Goal: Find specific page/section: Find specific page/section

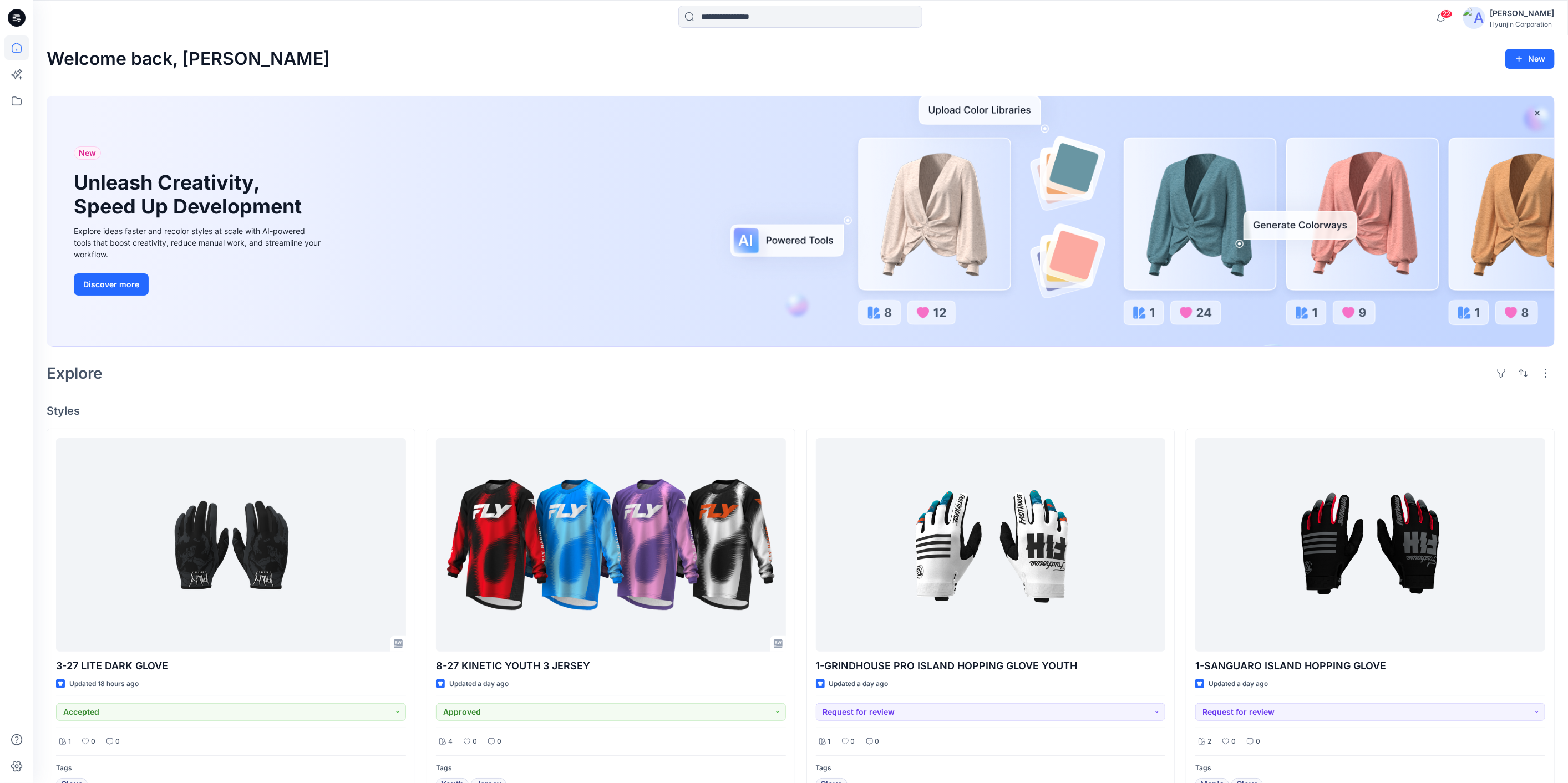
click at [454, 379] on div "Explore" at bounding box center [801, 374] width 1508 height 27
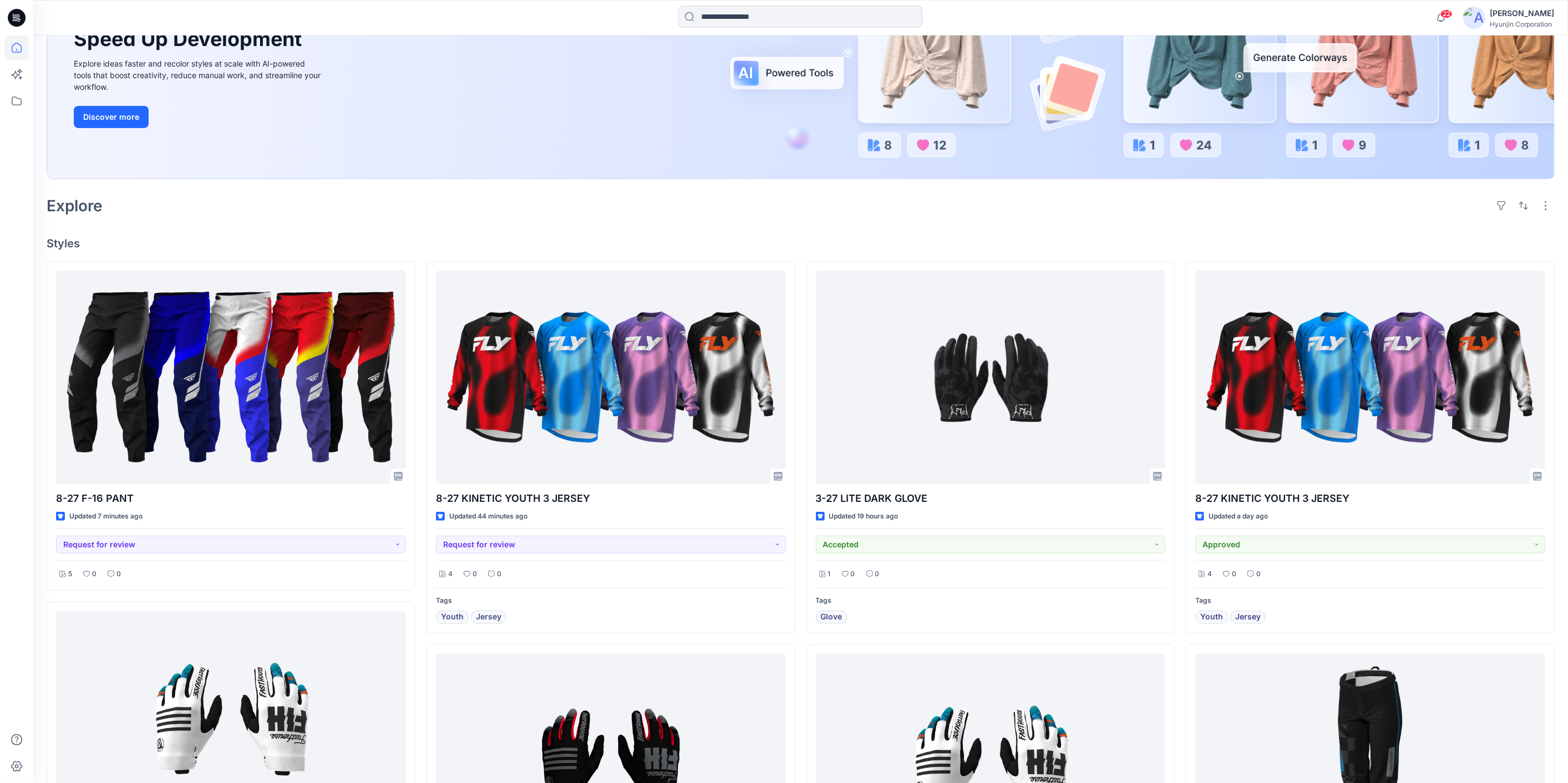
scroll to position [184, 0]
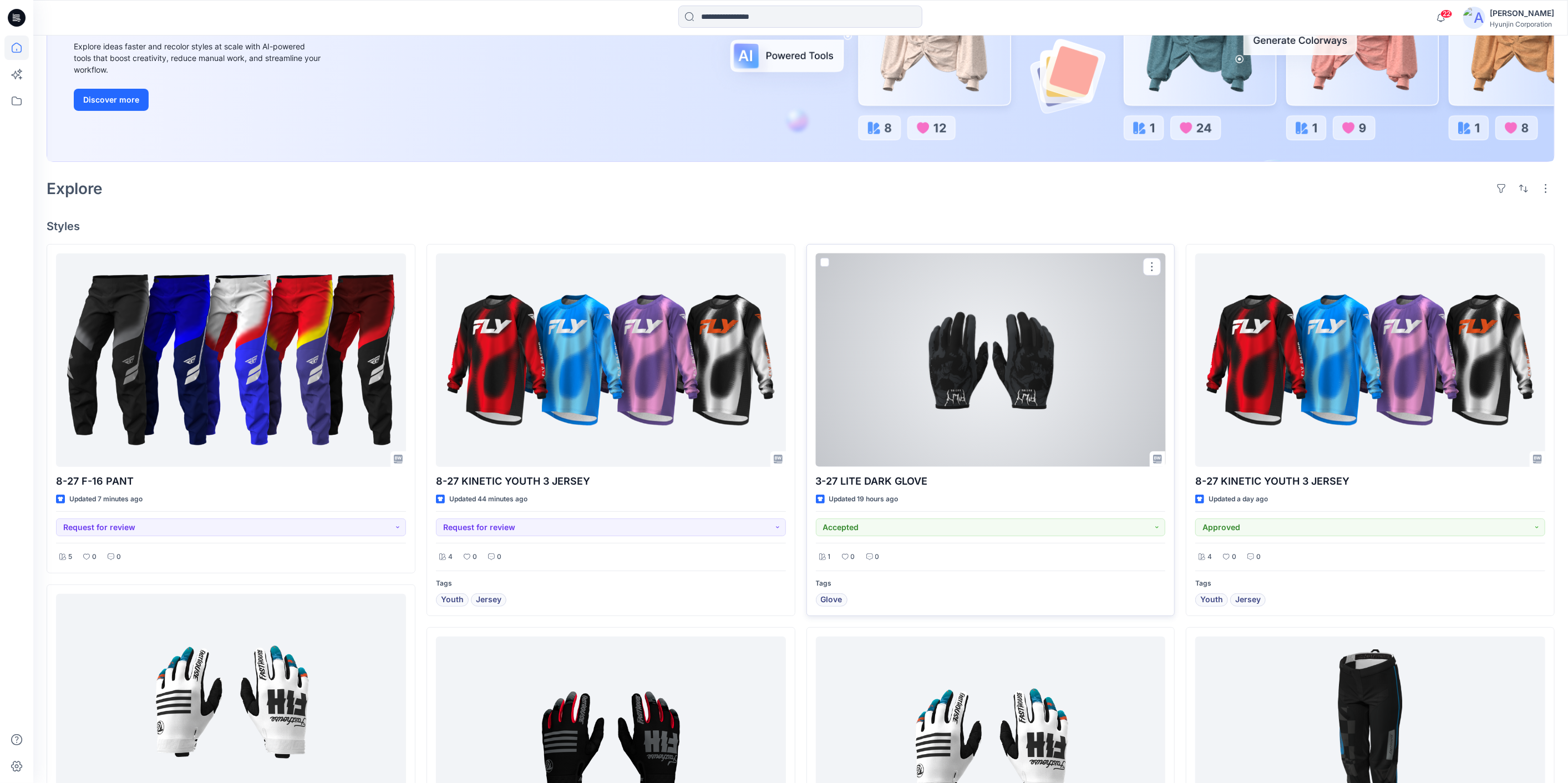
click at [931, 429] on div at bounding box center [991, 360] width 350 height 213
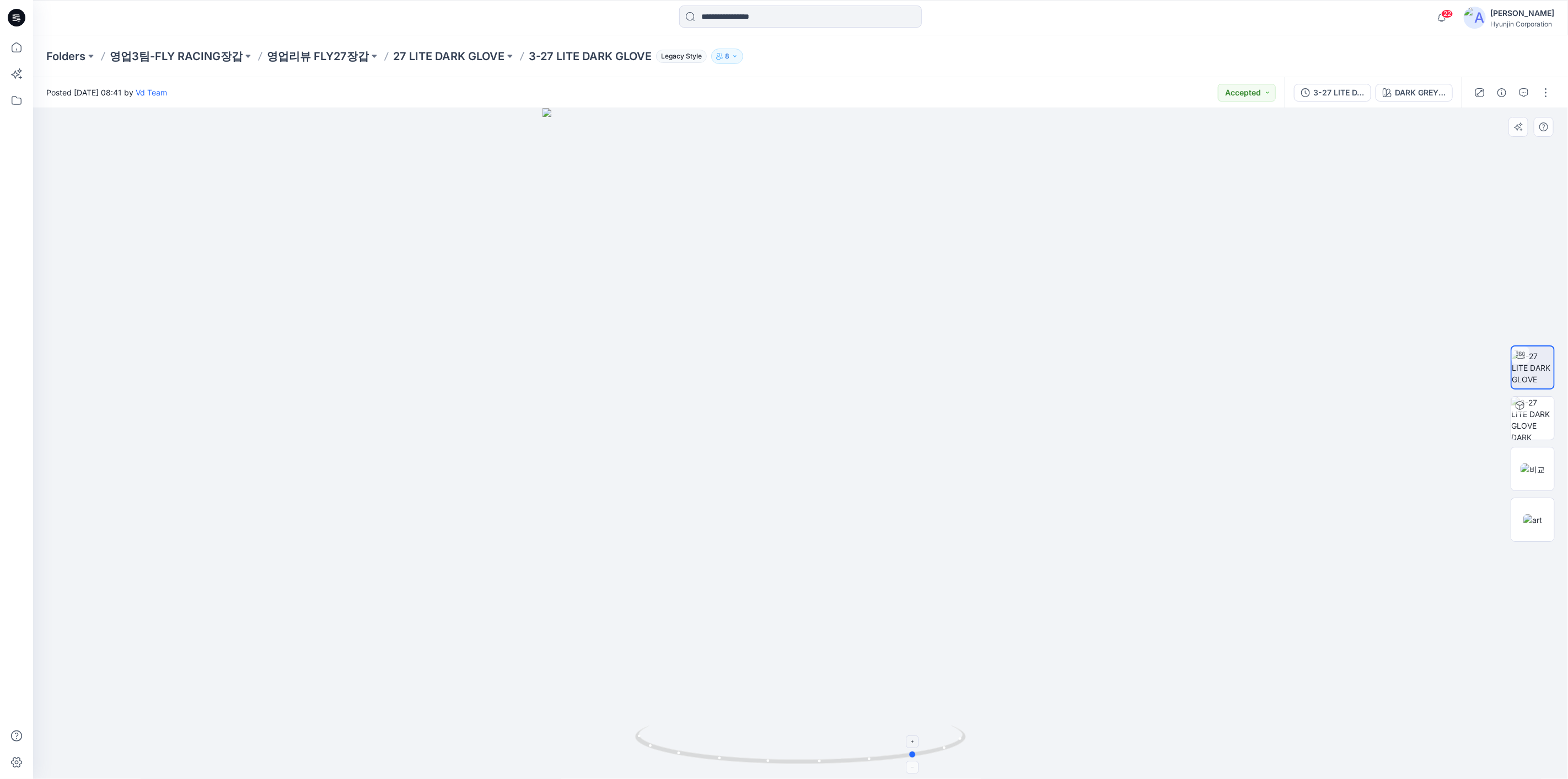
drag, startPoint x: 763, startPoint y: 756, endPoint x: 879, endPoint y: 767, distance: 116.5
click at [879, 767] on icon at bounding box center [802, 746] width 333 height 41
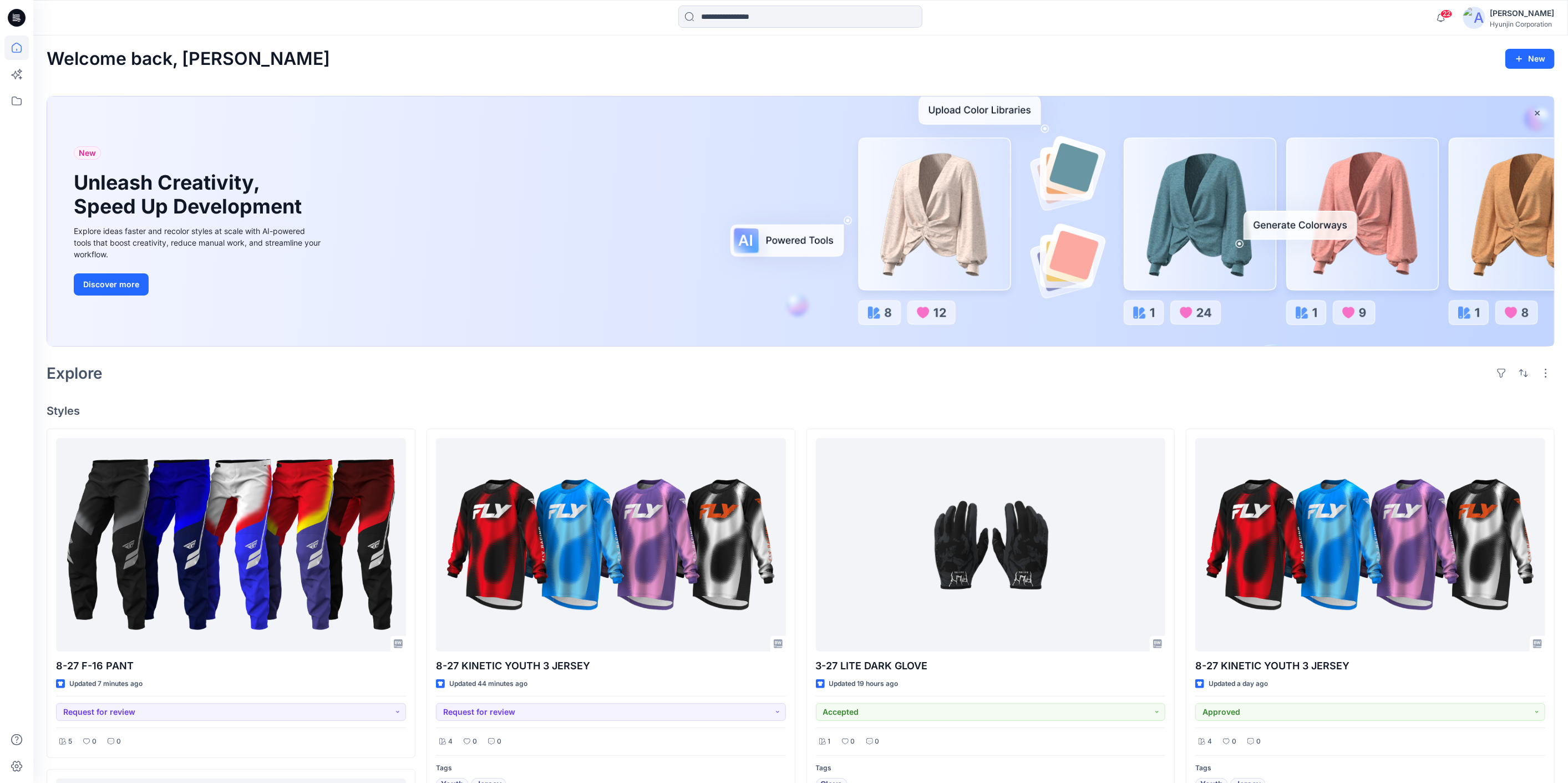
click at [815, 408] on h4 "Styles" at bounding box center [801, 411] width 1508 height 13
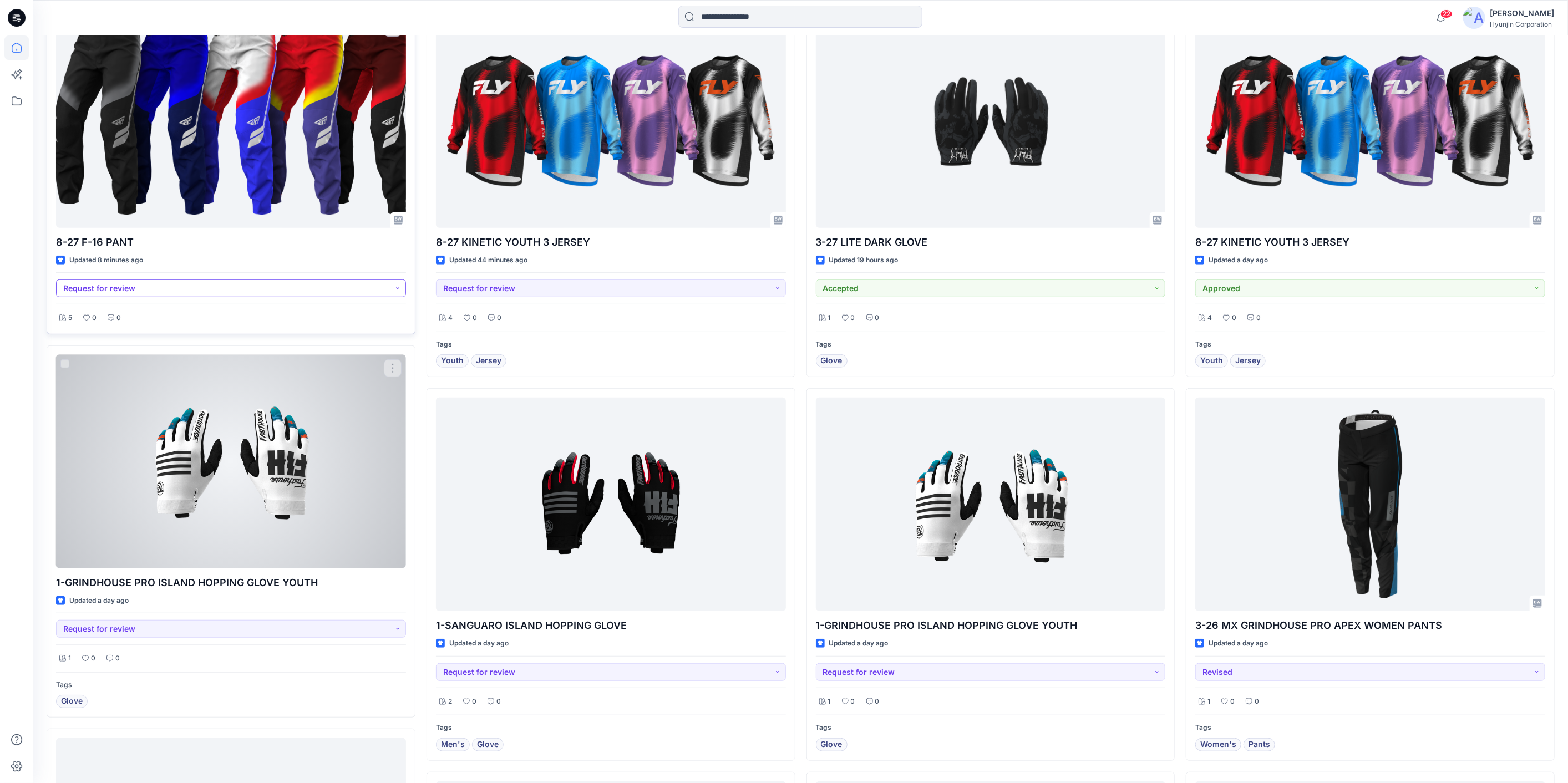
scroll to position [492, 0]
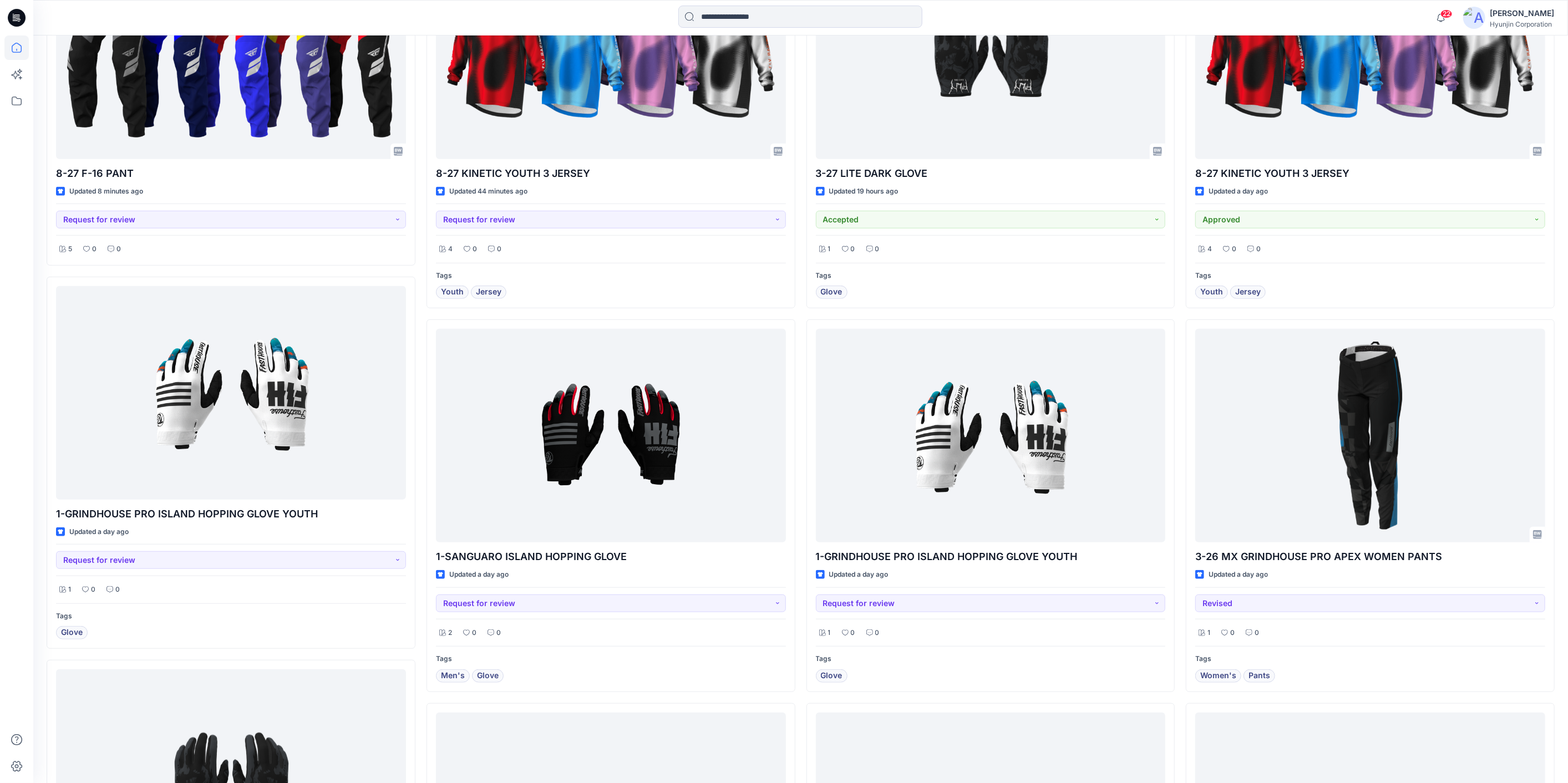
click at [19, 21] on icon at bounding box center [18, 21] width 3 height 1
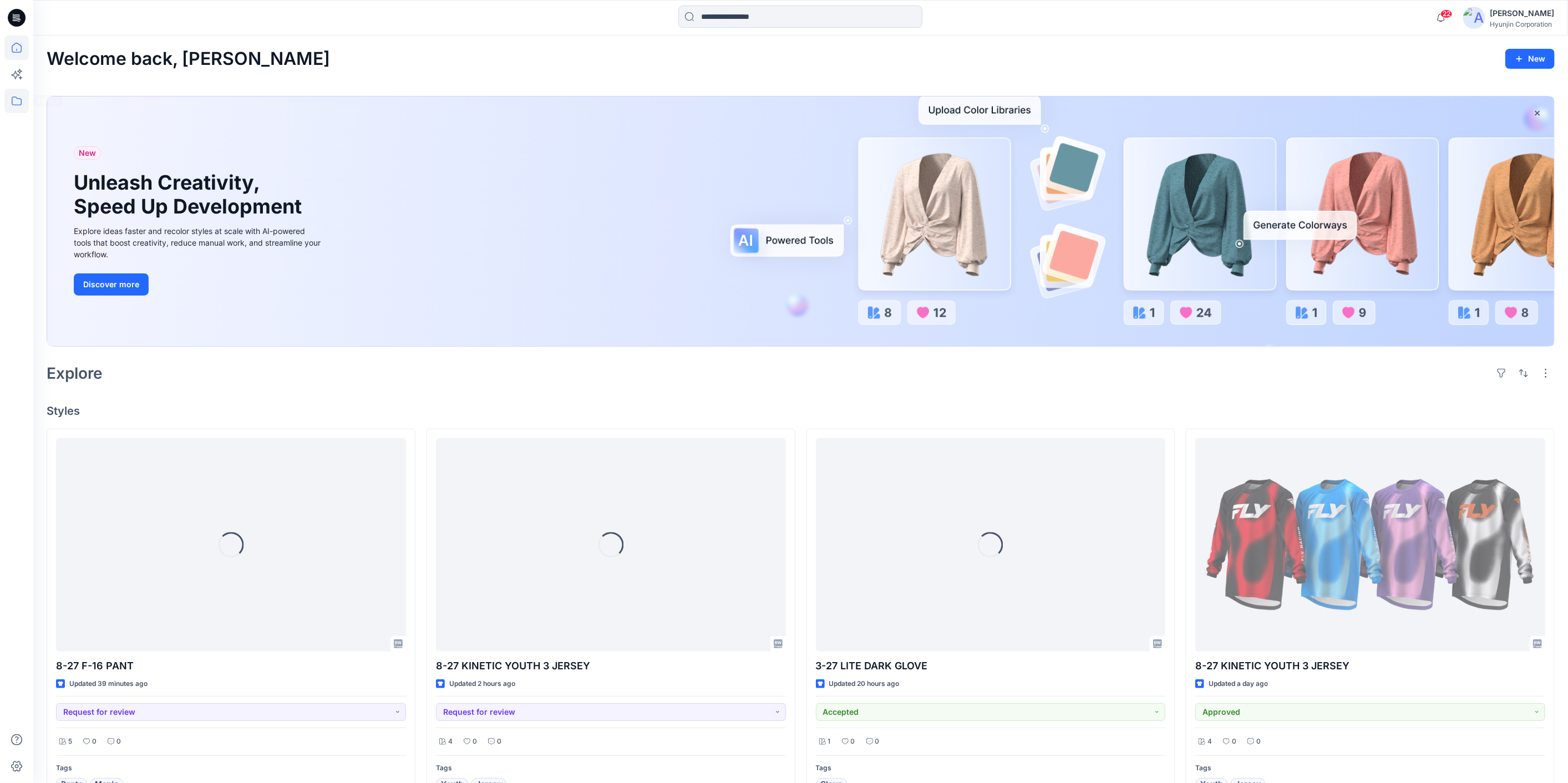
click at [14, 107] on icon at bounding box center [16, 100] width 24 height 24
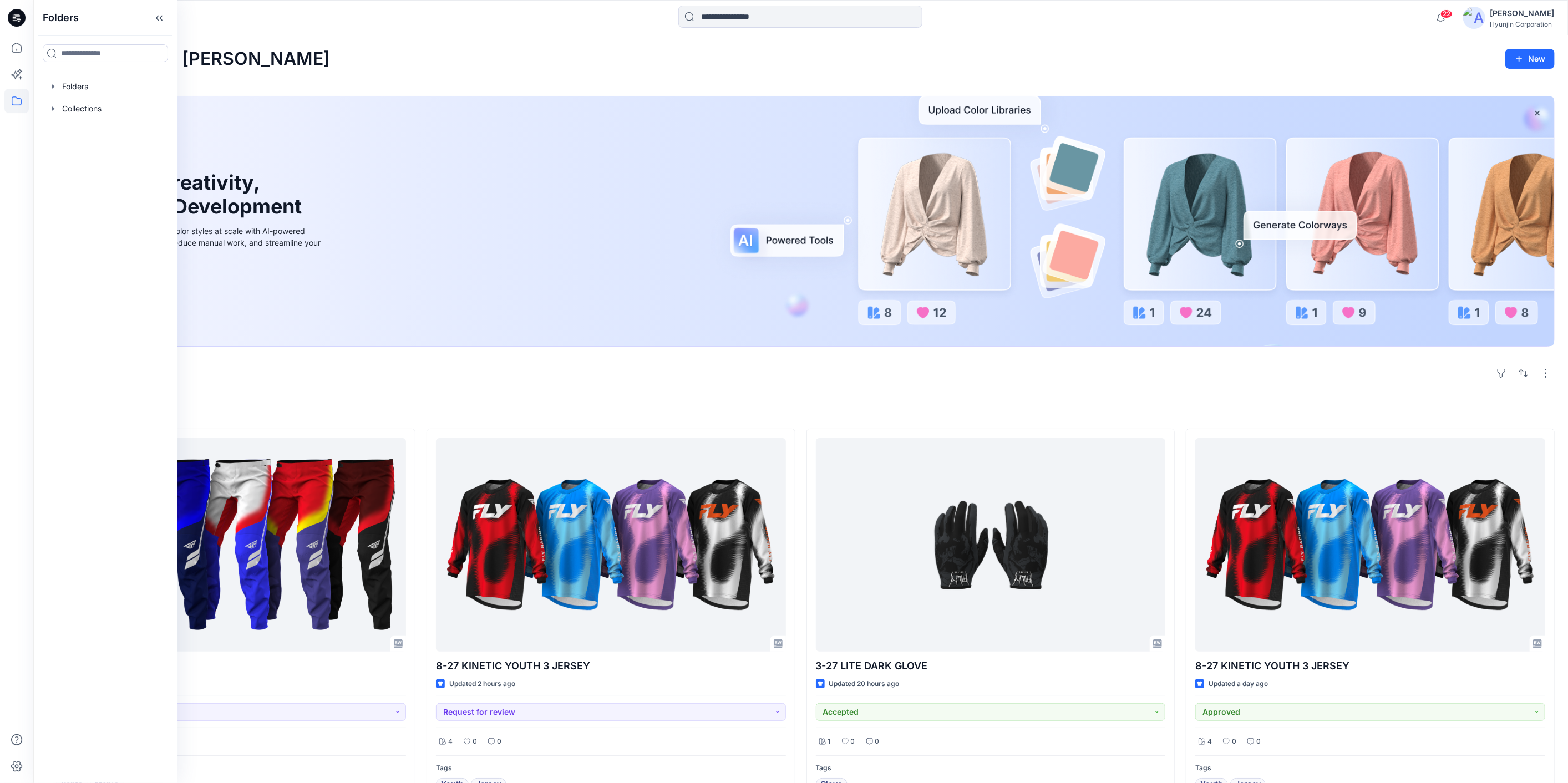
click at [90, 92] on div at bounding box center [106, 86] width 127 height 23
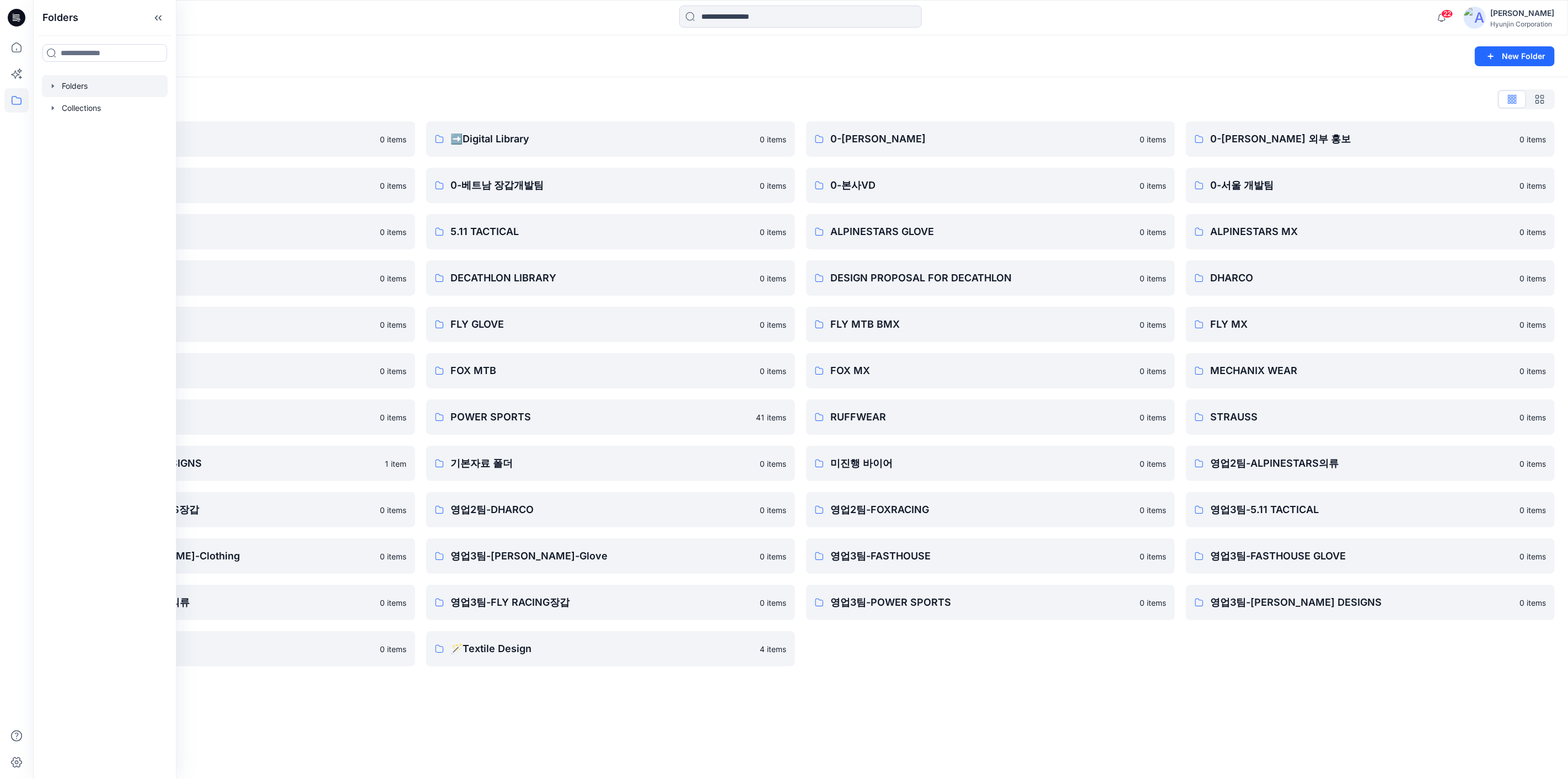
click at [524, 96] on div "Folders List" at bounding box center [800, 99] width 1508 height 17
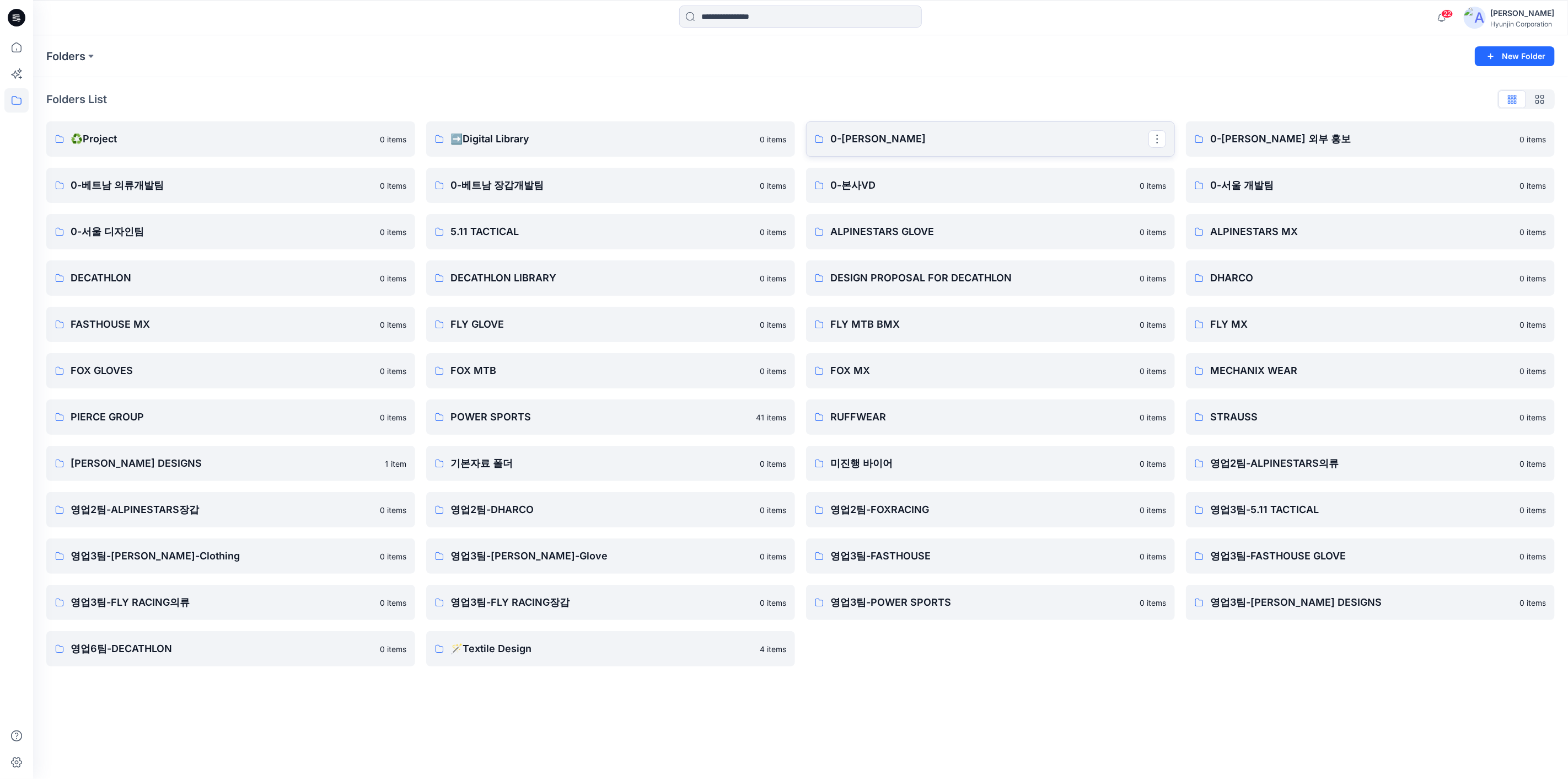
click at [903, 145] on p "0-HYUNJIN" at bounding box center [989, 139] width 318 height 16
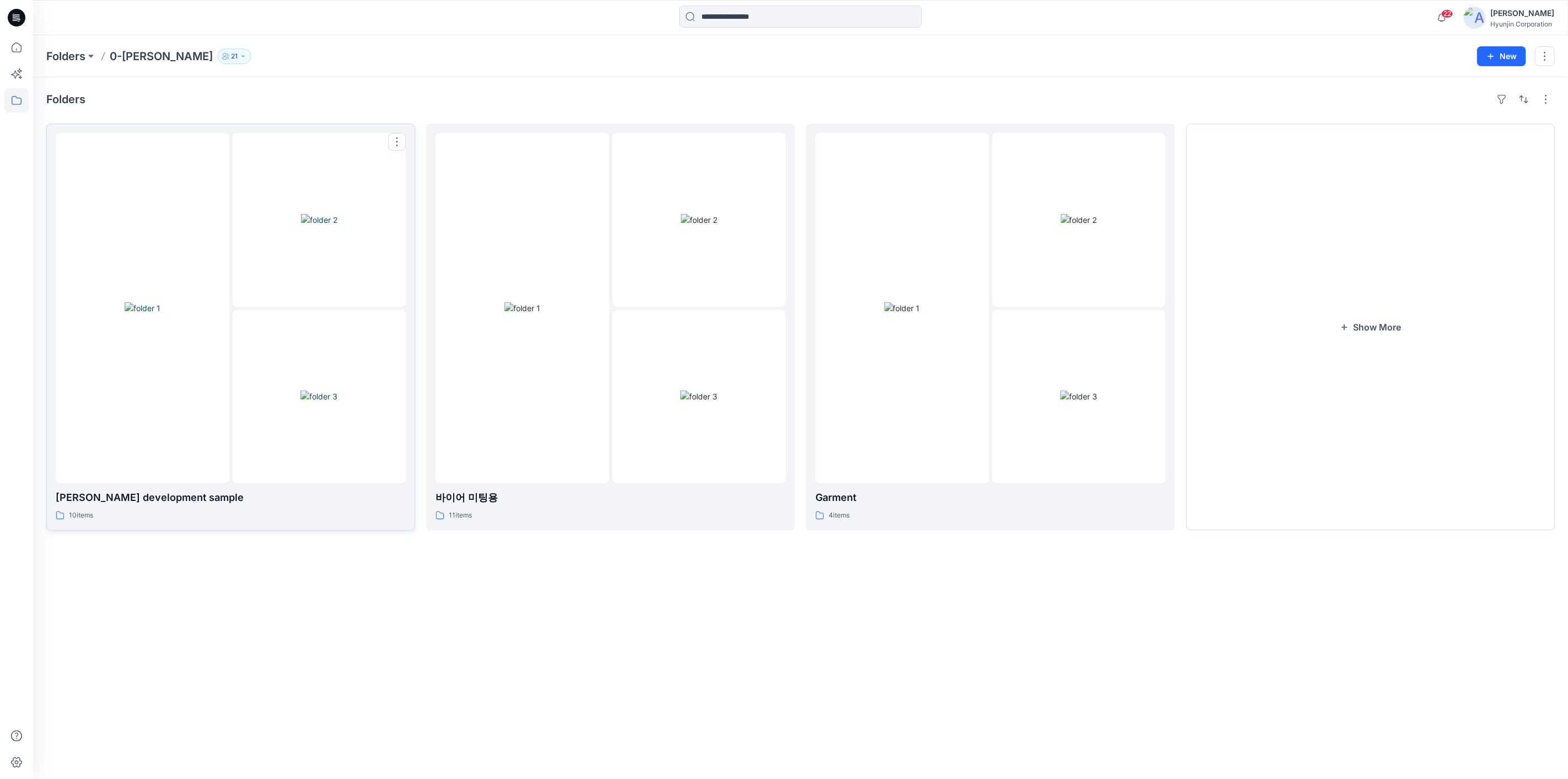
click at [384, 348] on div at bounding box center [319, 397] width 173 height 173
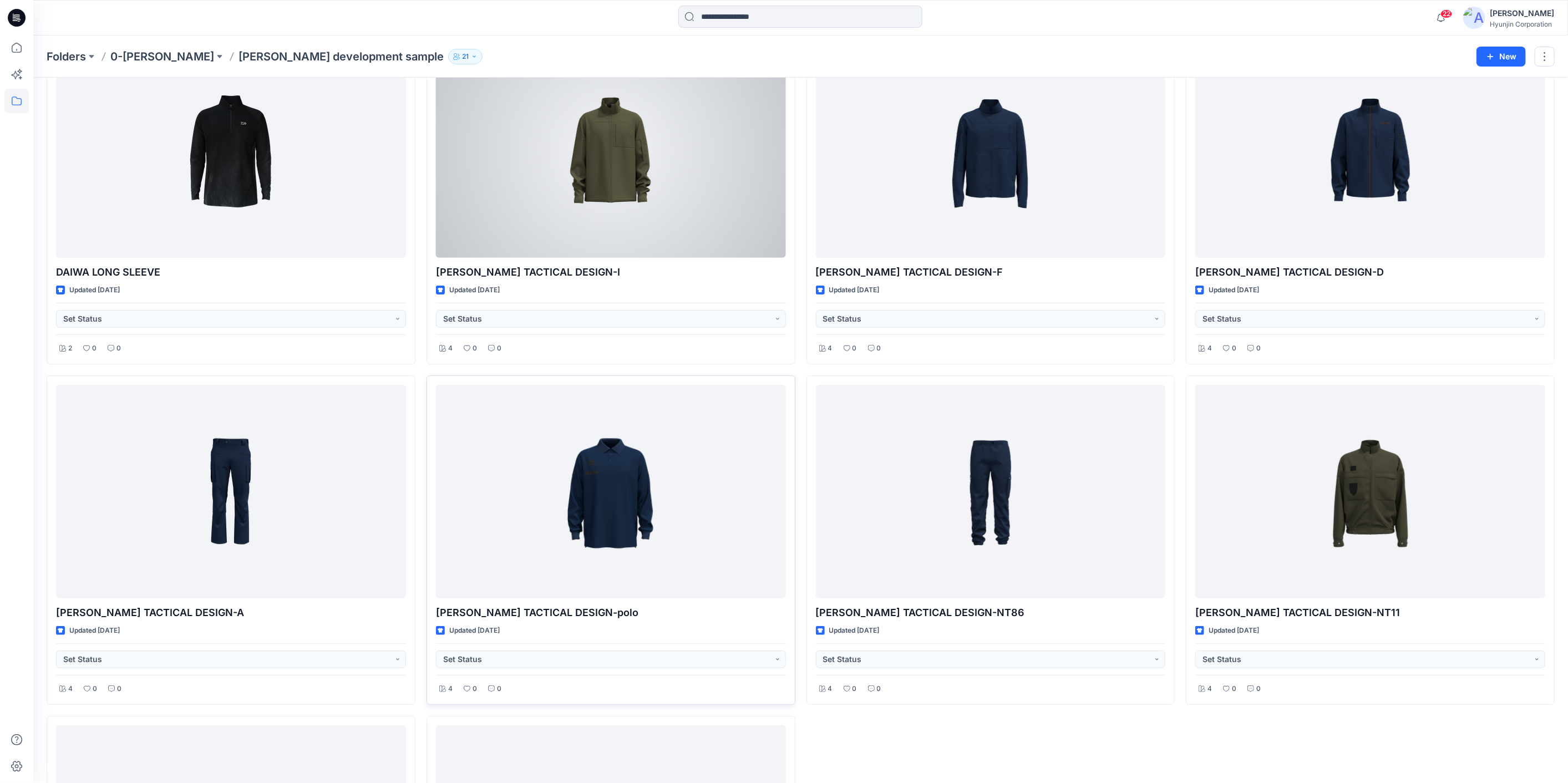
scroll to position [363, 0]
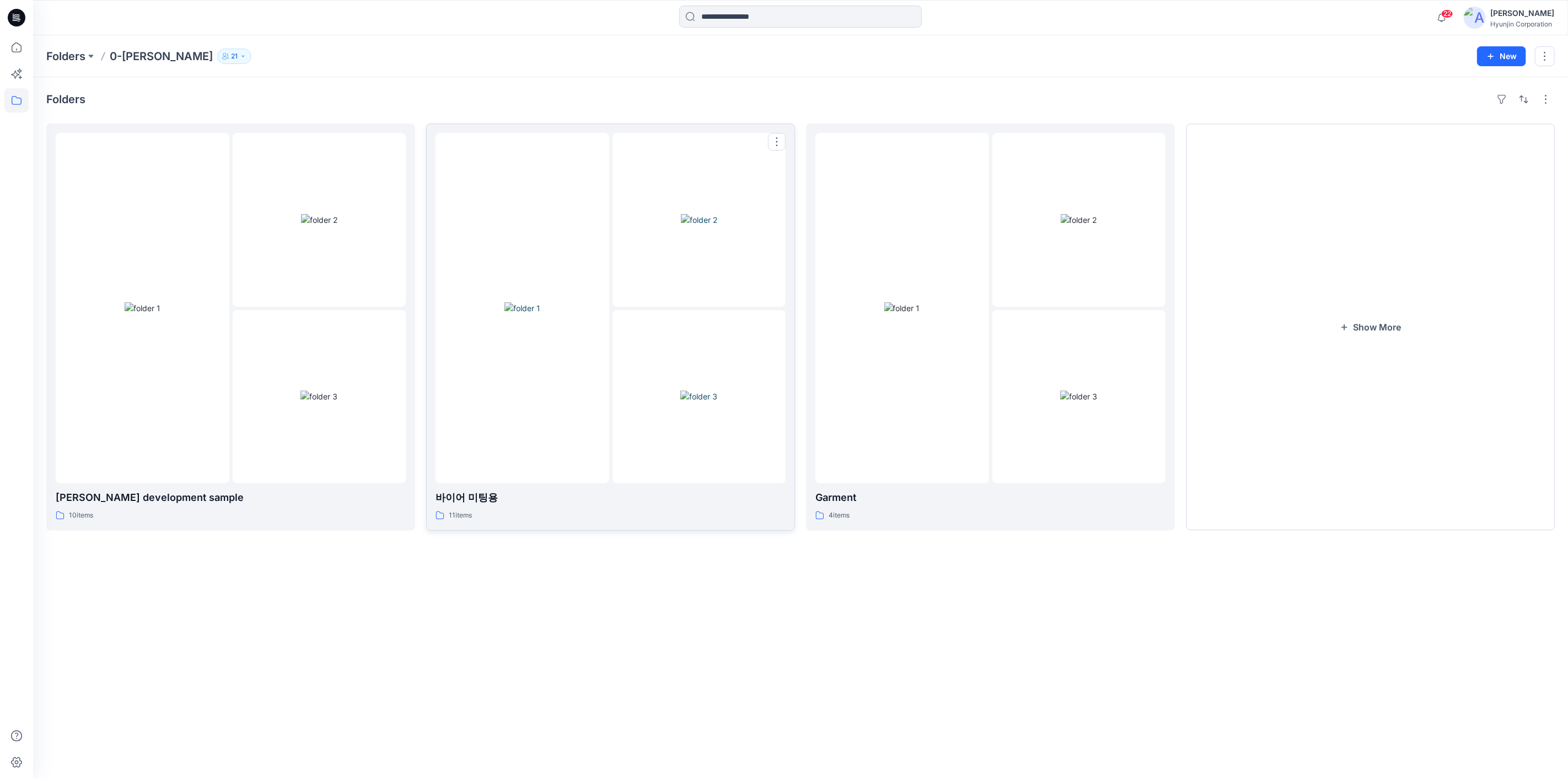
click at [539, 314] on img at bounding box center [522, 308] width 36 height 12
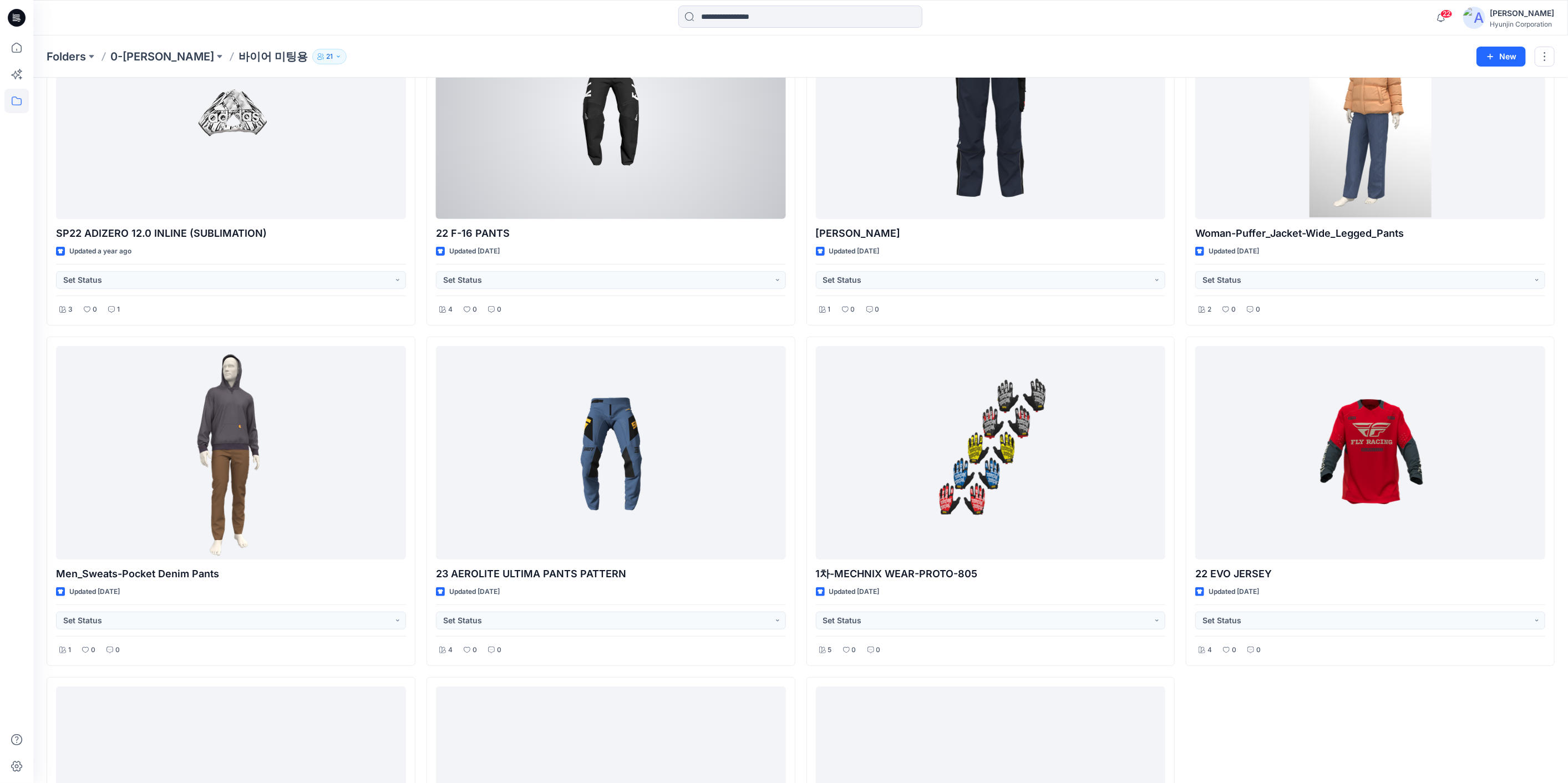
scroll to position [363, 0]
